Goal: Browse casually

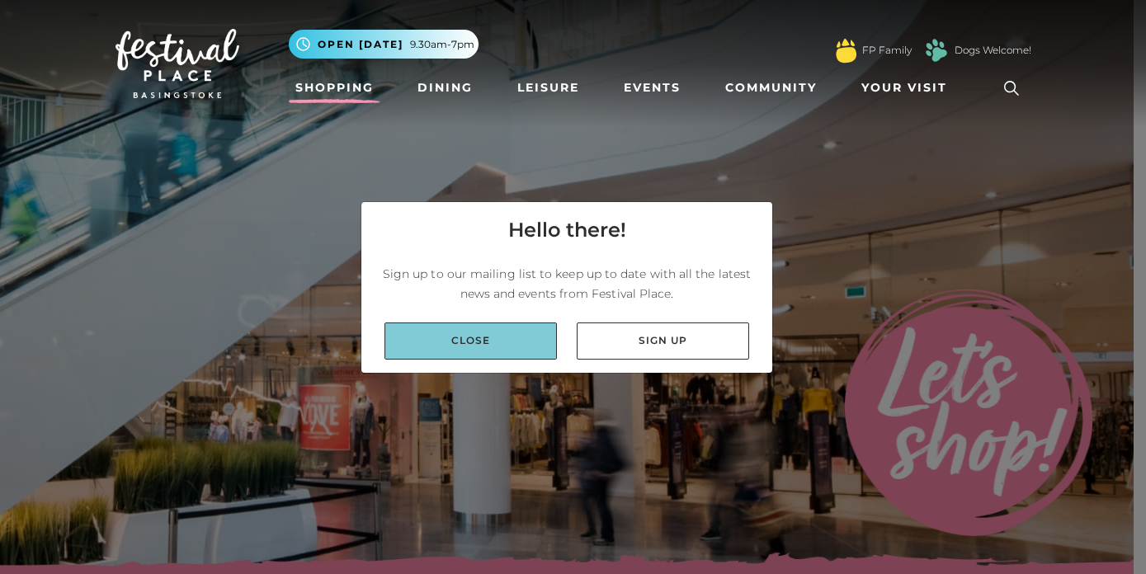
click at [502, 341] on link "Close" at bounding box center [470, 341] width 172 height 37
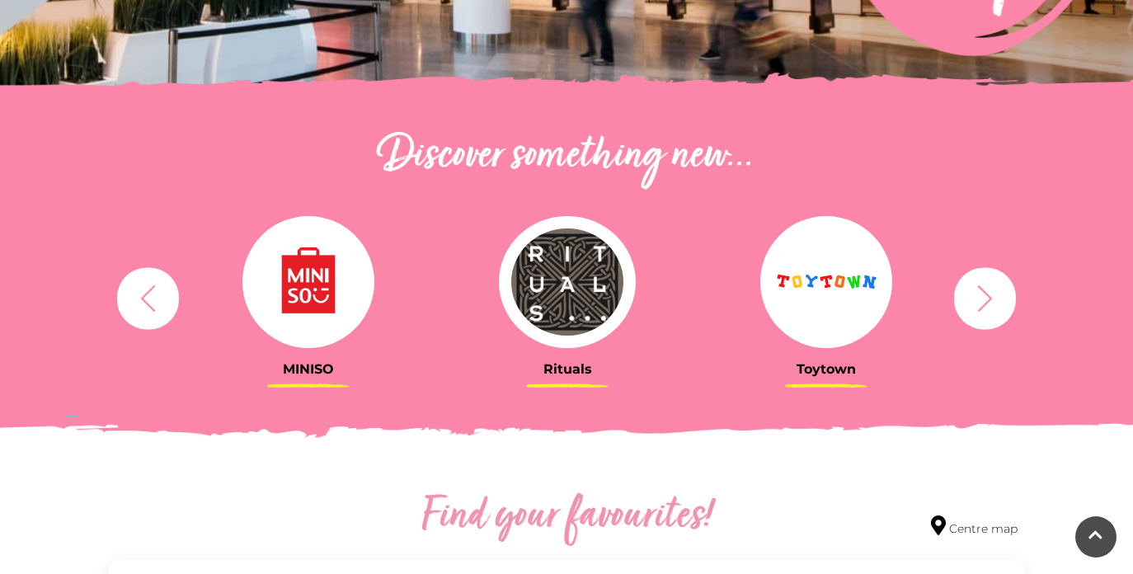
scroll to position [507, 0]
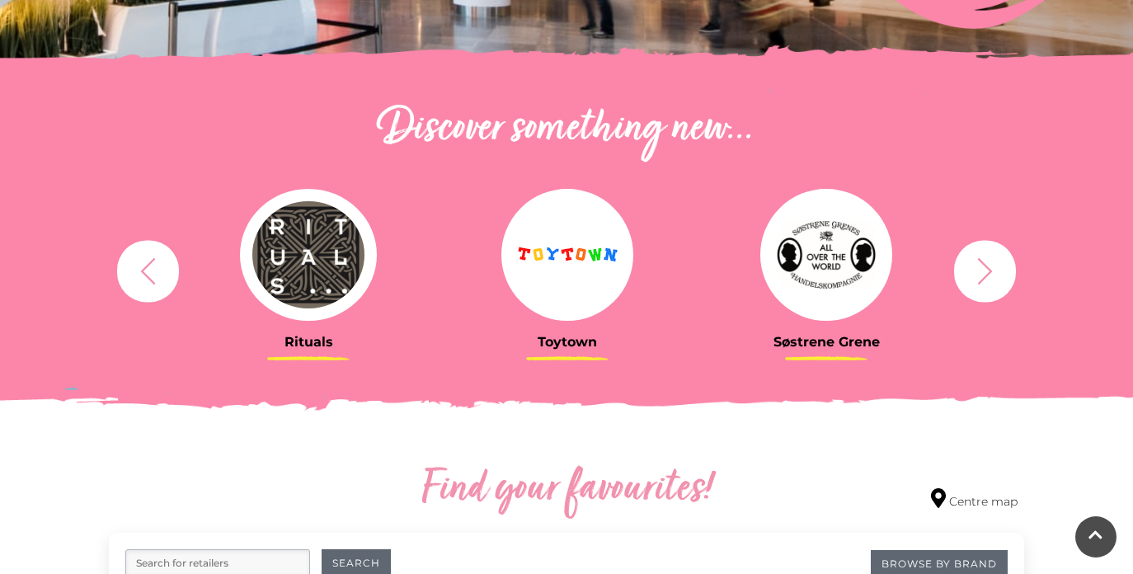
click at [1010, 277] on button "button" at bounding box center [985, 271] width 62 height 62
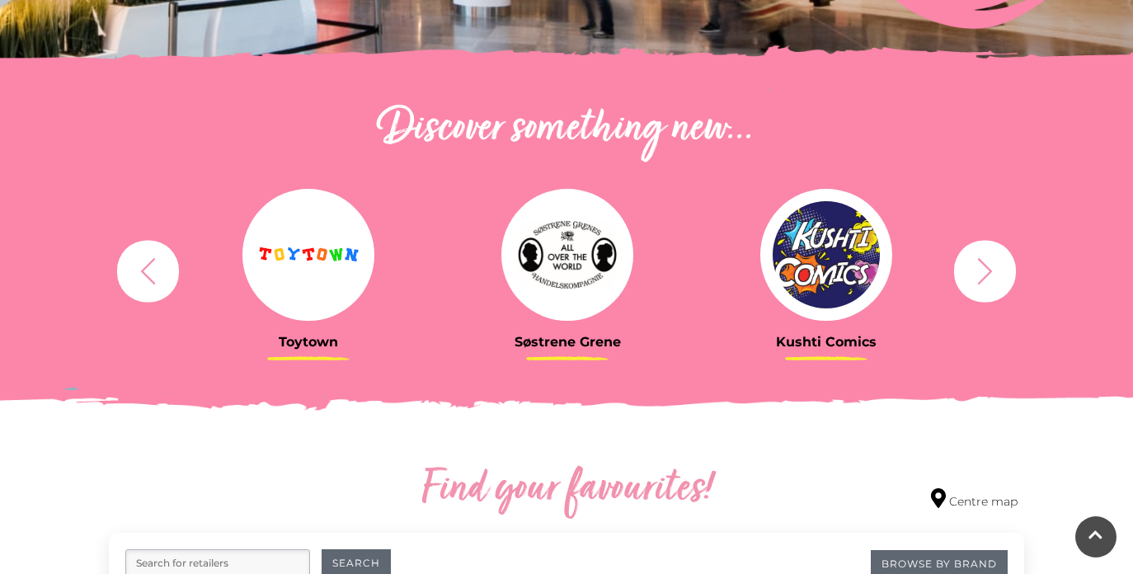
click at [1010, 277] on button "button" at bounding box center [985, 271] width 62 height 62
click at [1008, 278] on button "button" at bounding box center [985, 271] width 62 height 62
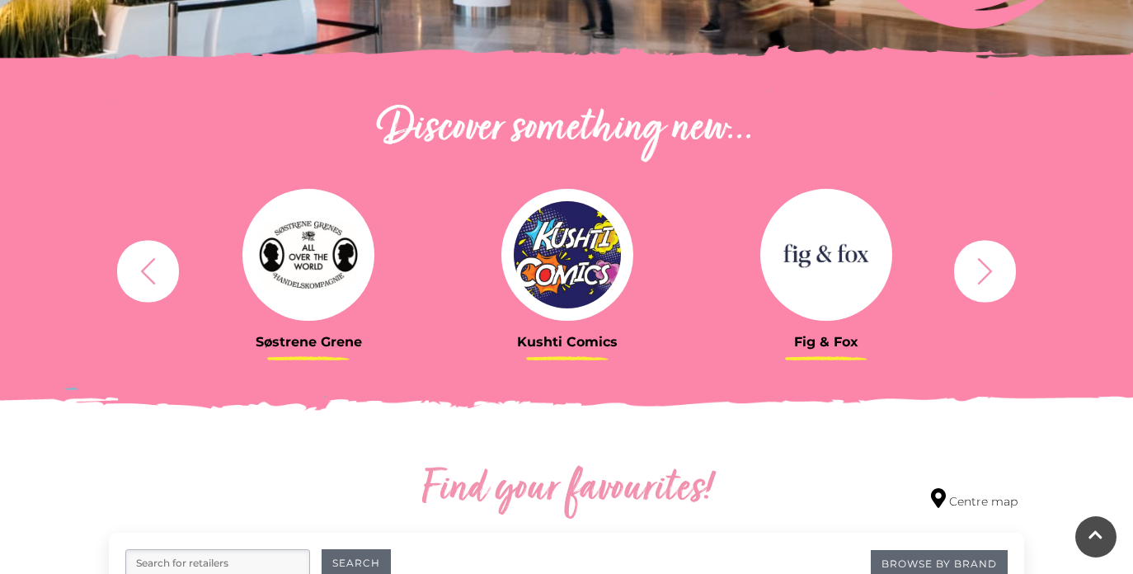
click at [997, 282] on icon "button" at bounding box center [985, 271] width 31 height 31
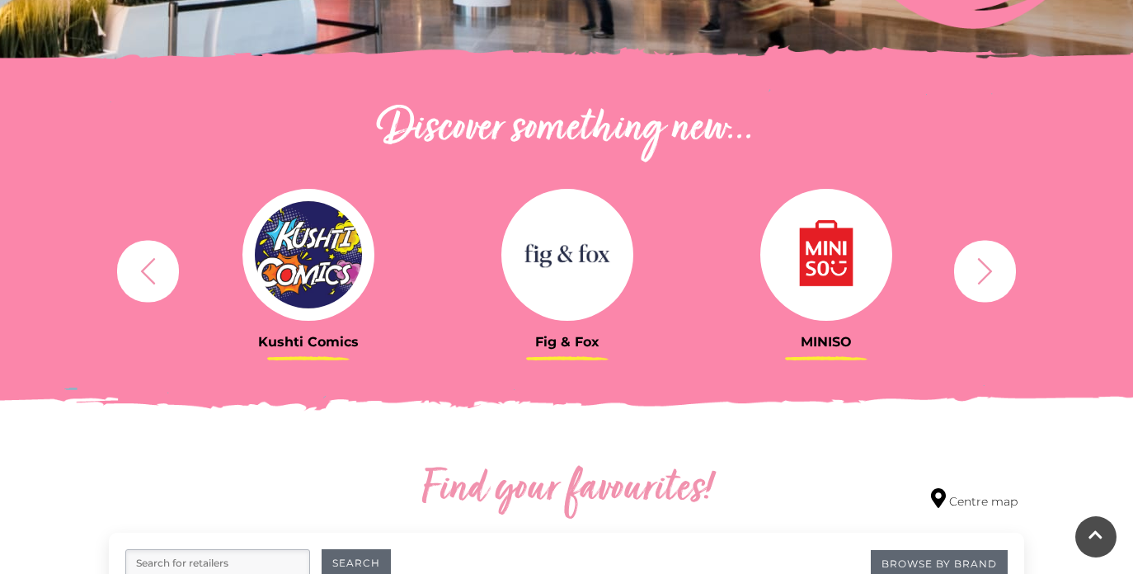
click at [991, 279] on icon "button" at bounding box center [985, 271] width 31 height 31
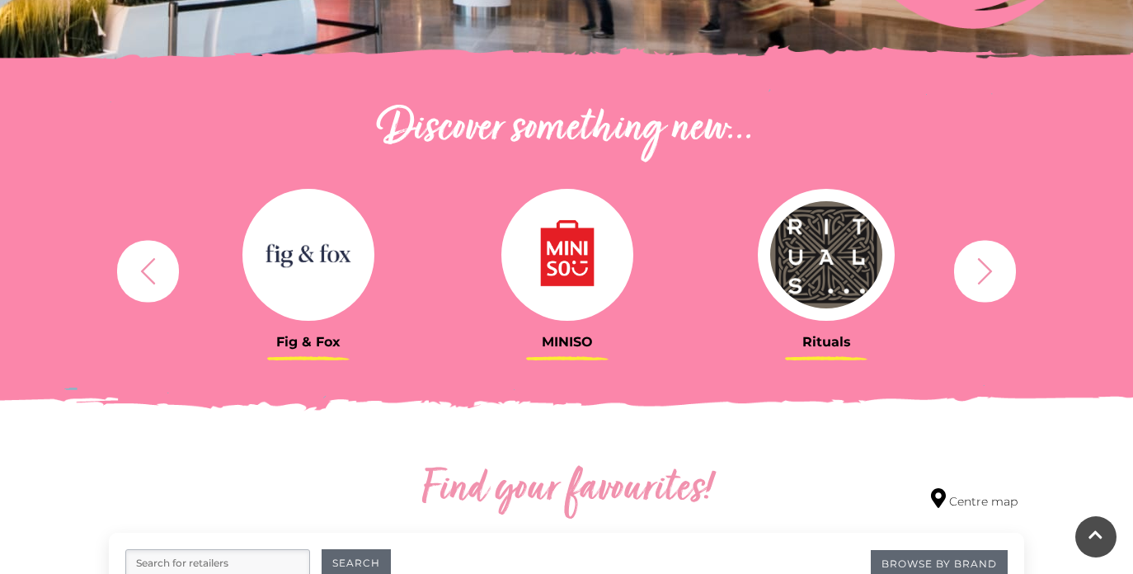
click at [991, 279] on icon "button" at bounding box center [985, 271] width 31 height 31
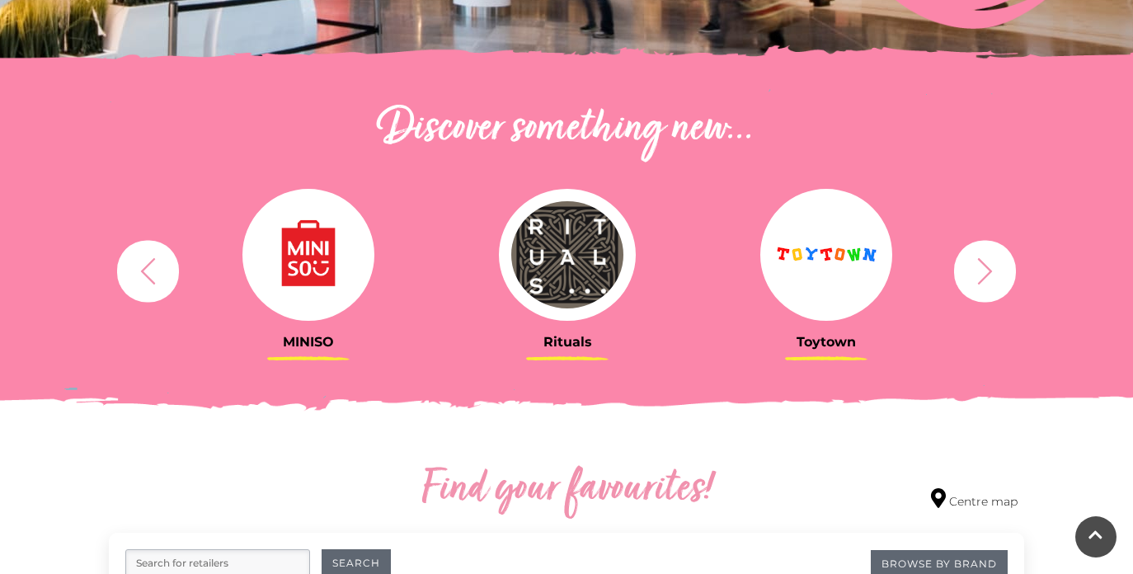
click at [980, 268] on icon "button" at bounding box center [985, 271] width 31 height 31
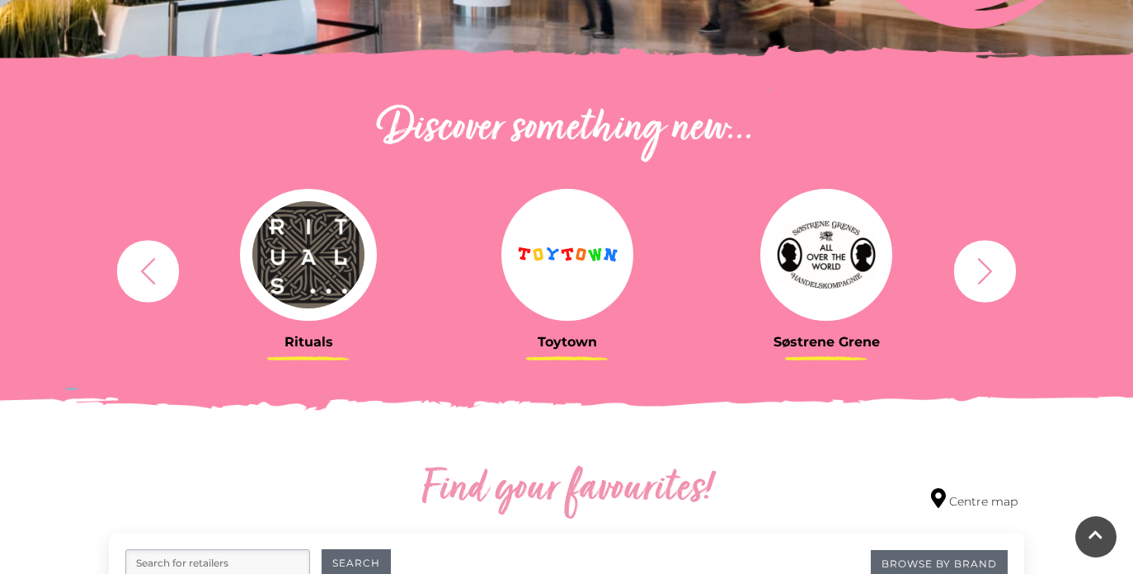
click at [978, 270] on icon "button" at bounding box center [985, 271] width 31 height 31
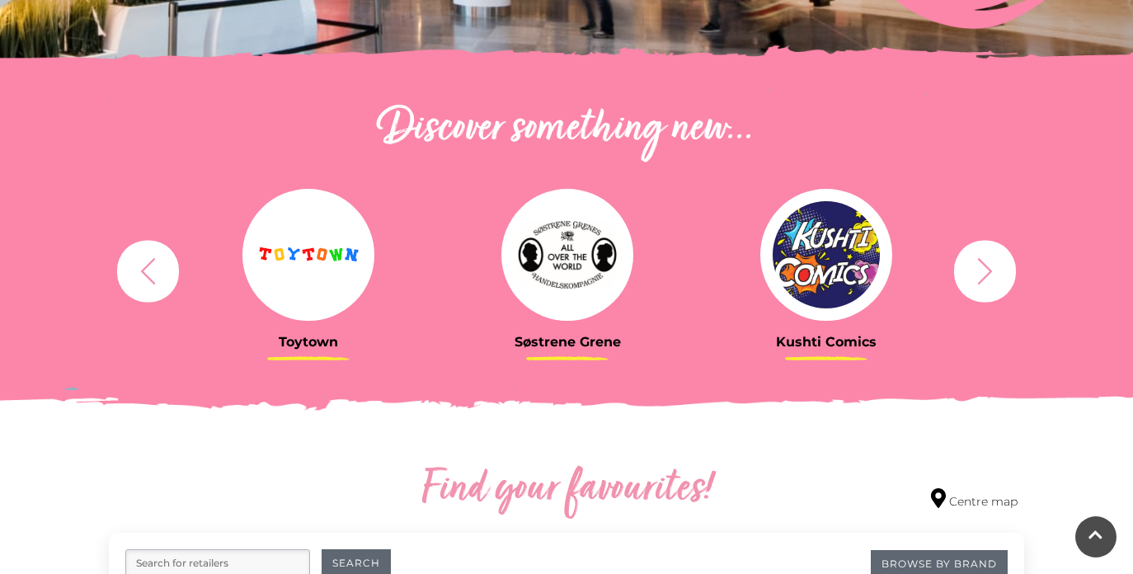
click at [970, 262] on icon "button" at bounding box center [985, 271] width 31 height 31
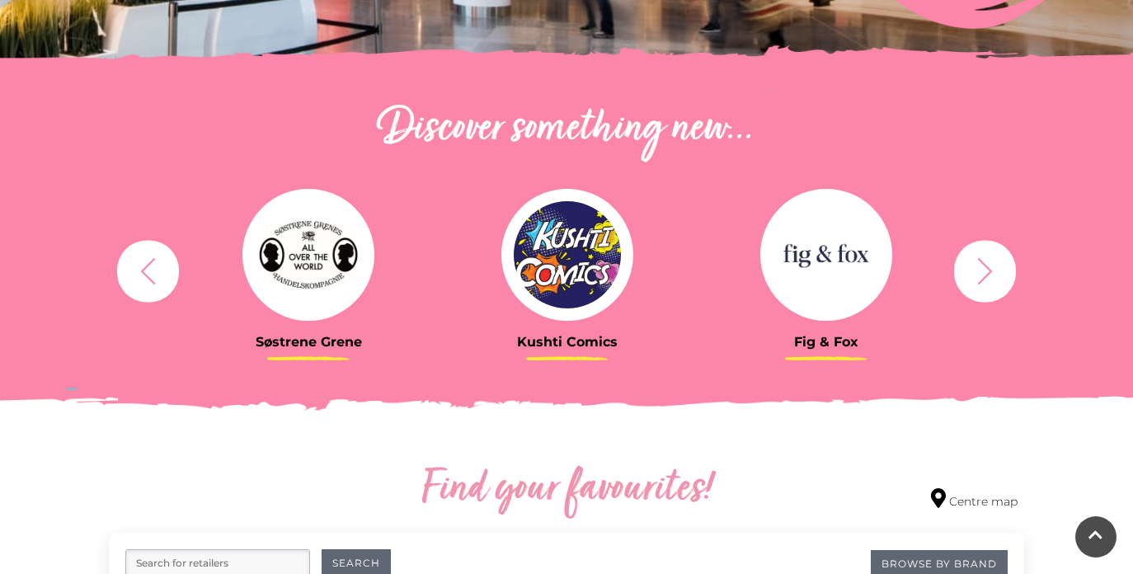
click at [1002, 276] on button "button" at bounding box center [985, 271] width 62 height 62
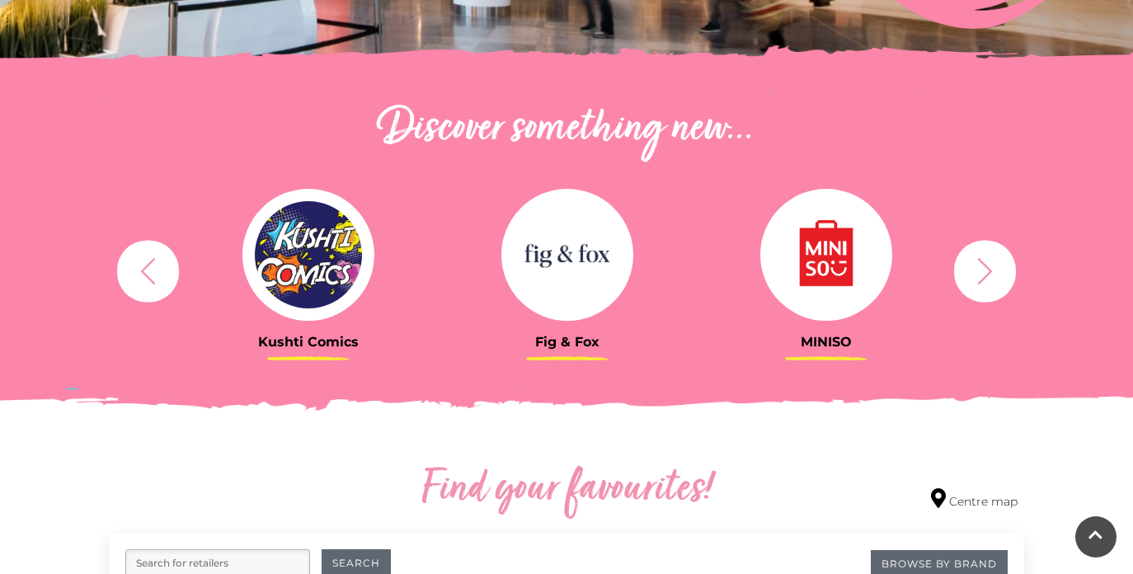
click at [1001, 276] on button "button" at bounding box center [985, 271] width 62 height 62
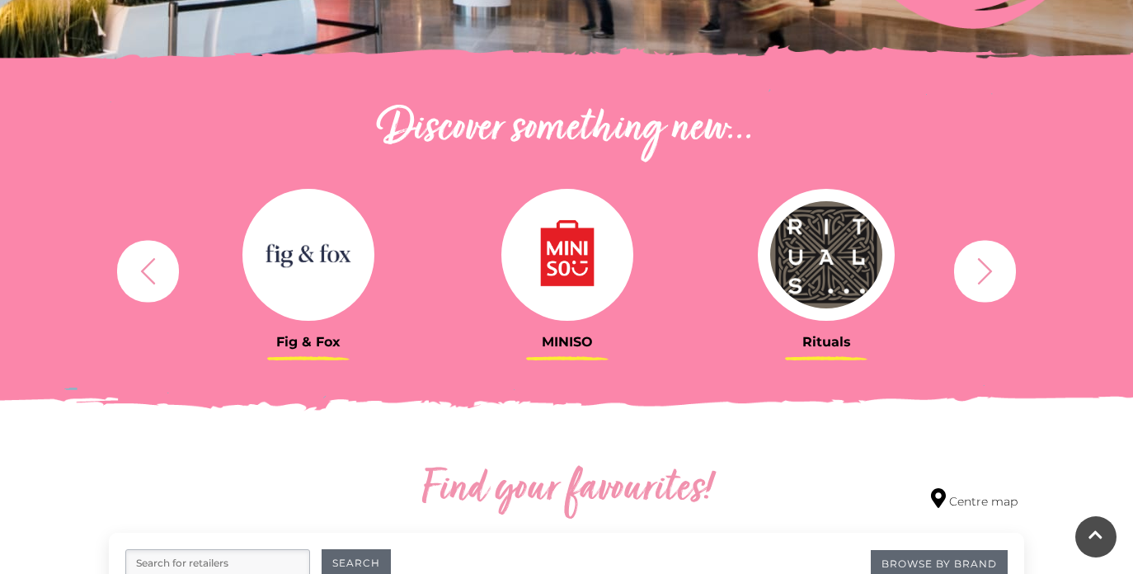
click at [1001, 278] on button "button" at bounding box center [985, 271] width 62 height 62
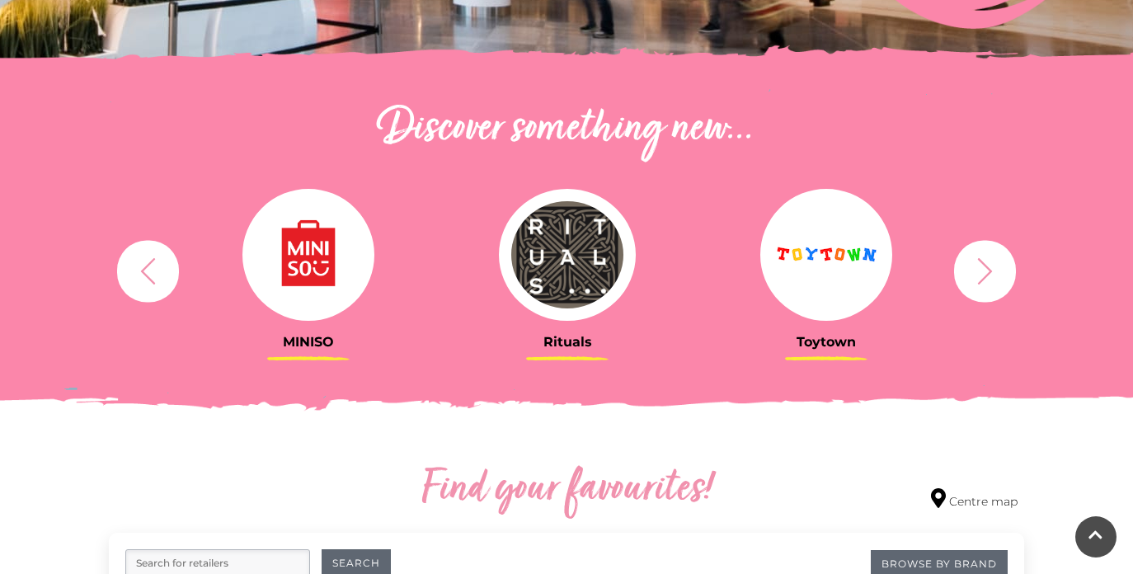
click at [998, 270] on icon "button" at bounding box center [985, 271] width 31 height 31
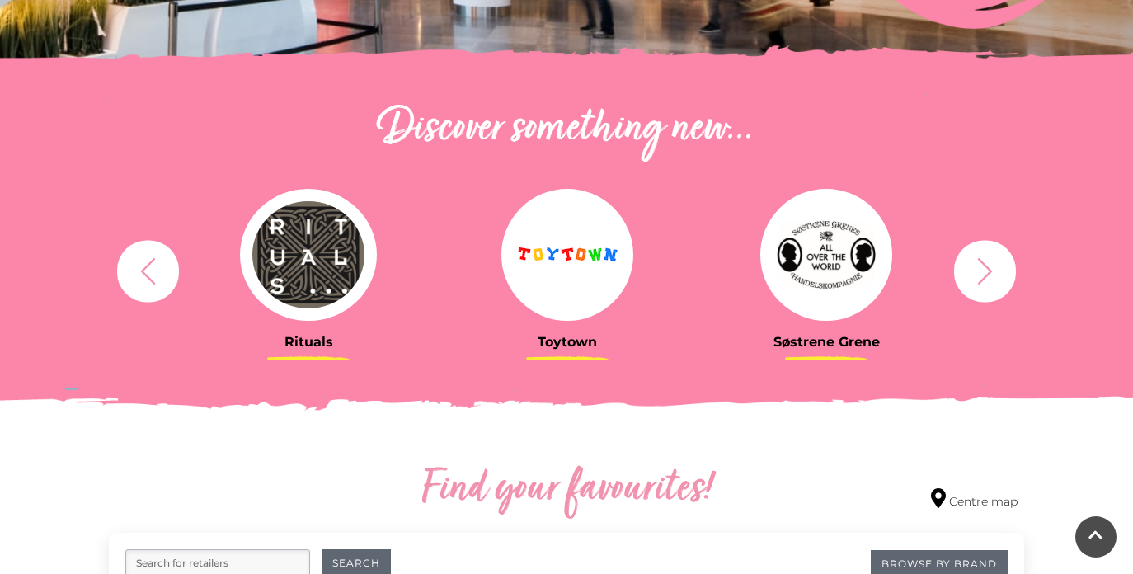
click at [993, 262] on icon "button" at bounding box center [985, 271] width 31 height 31
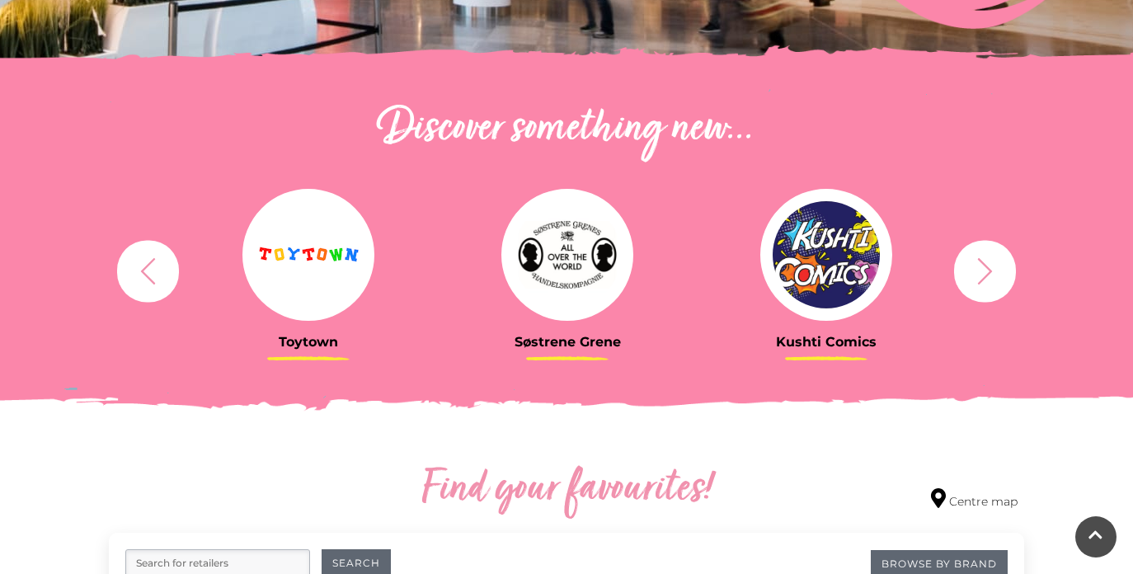
click at [993, 262] on icon "button" at bounding box center [985, 271] width 31 height 31
click at [997, 276] on icon "button" at bounding box center [985, 271] width 31 height 31
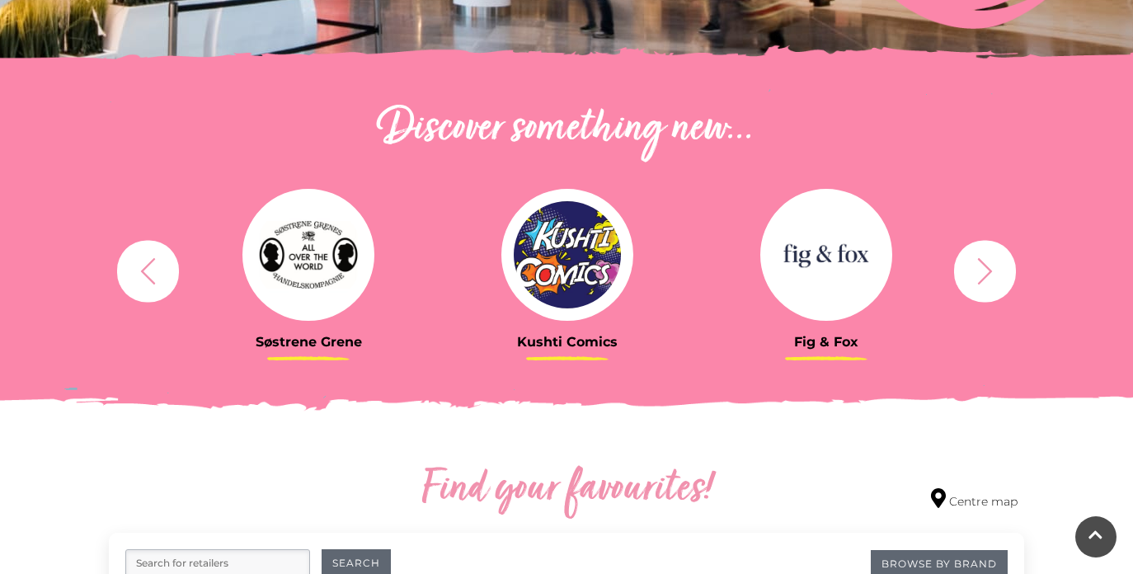
click at [983, 280] on icon "button" at bounding box center [985, 271] width 31 height 31
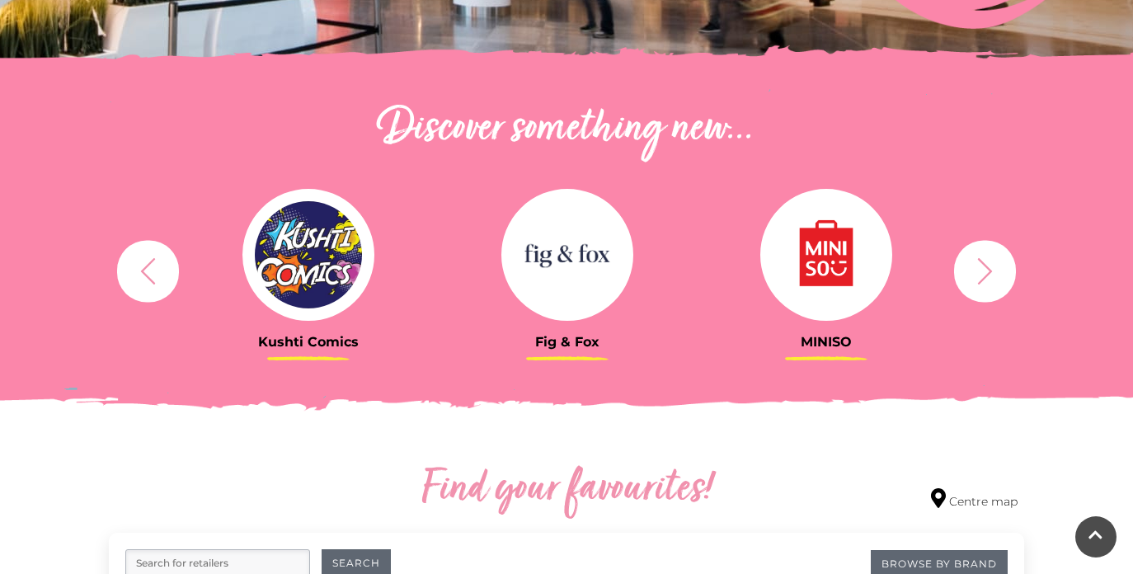
click at [980, 276] on icon "button" at bounding box center [985, 271] width 31 height 31
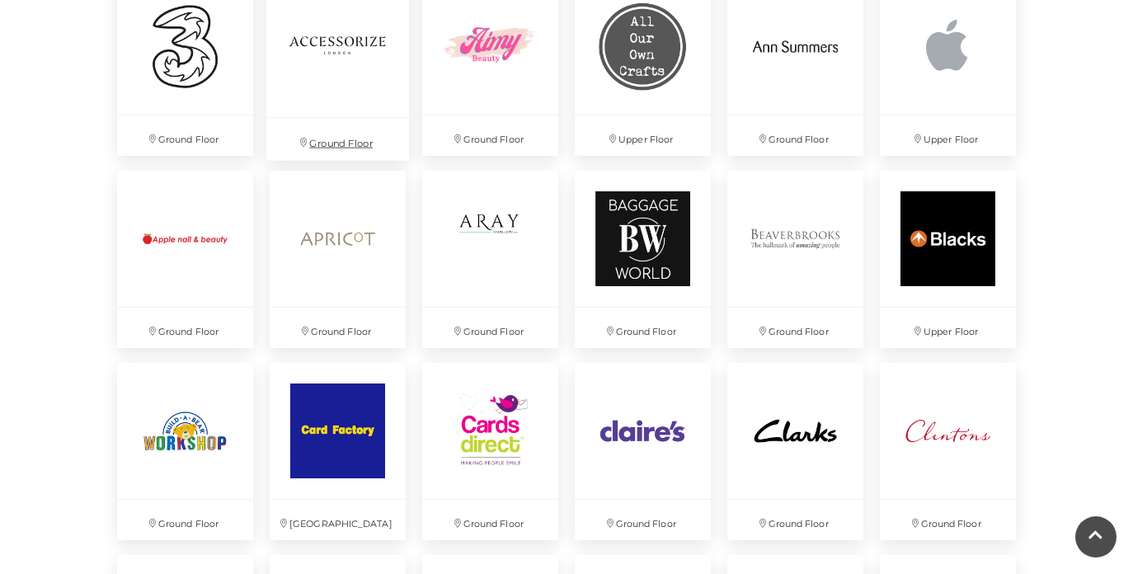
scroll to position [1259, 0]
